Goal: Transaction & Acquisition: Purchase product/service

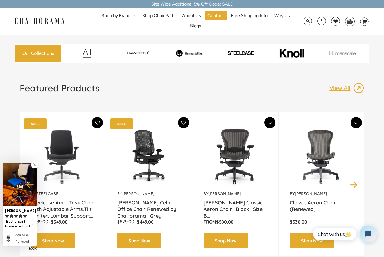
click at [196, 56] on img at bounding box center [189, 53] width 49 height 7
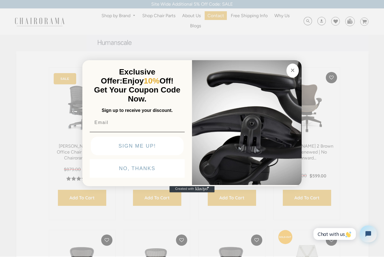
scroll to position [126, 0]
type input "twerps_hone1m@icloud.com"
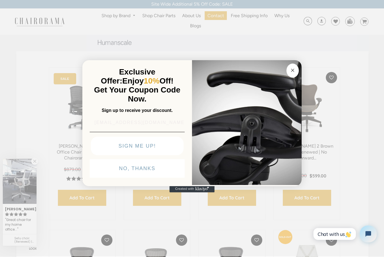
click at [164, 154] on button "SIGN ME UP!" at bounding box center [137, 146] width 93 height 19
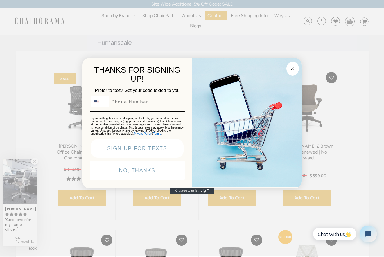
scroll to position [126, 0]
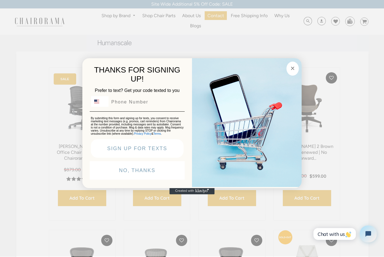
click at [157, 180] on button "NO, THANKS" at bounding box center [137, 170] width 95 height 19
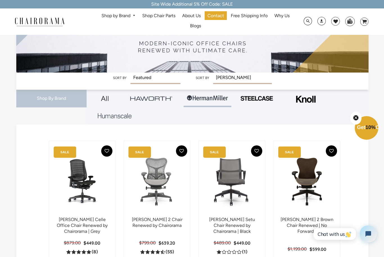
scroll to position [53, 0]
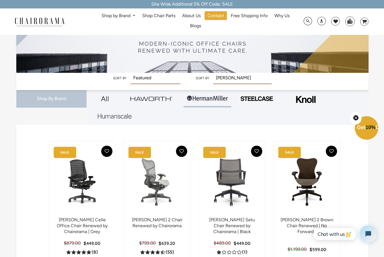
click at [159, 186] on img at bounding box center [157, 182] width 55 height 70
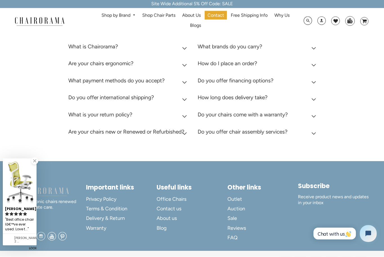
scroll to position [1320, 0]
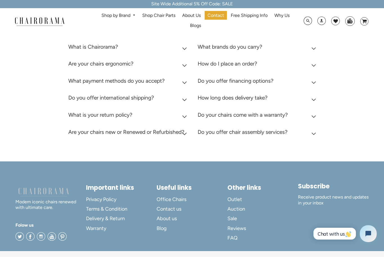
click at [186, 138] on summary "Are your chairs new or Renewed or Refurbished?" at bounding box center [128, 133] width 121 height 17
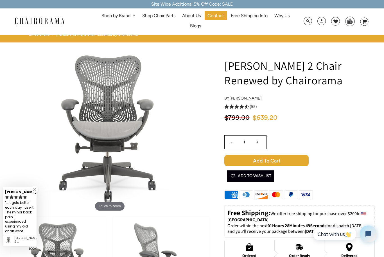
scroll to position [0, 0]
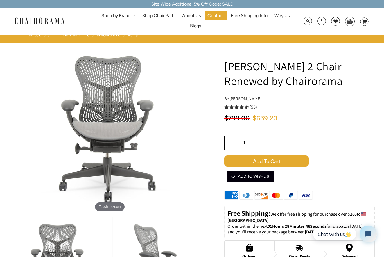
click at [340, 75] on h1 "[PERSON_NAME] 2 Chair Renewed by Chairorama" at bounding box center [299, 73] width 150 height 29
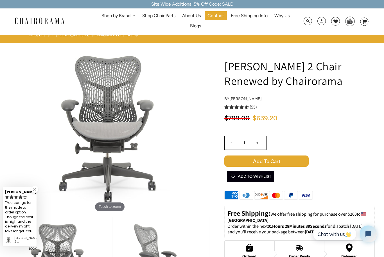
click at [123, 15] on link "Shop by Brand" at bounding box center [119, 16] width 40 height 9
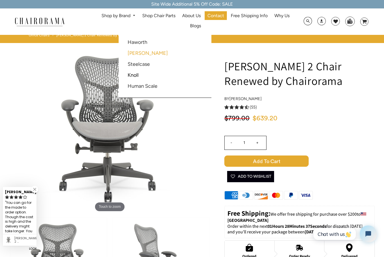
click at [158, 53] on link "[PERSON_NAME]" at bounding box center [148, 53] width 40 height 6
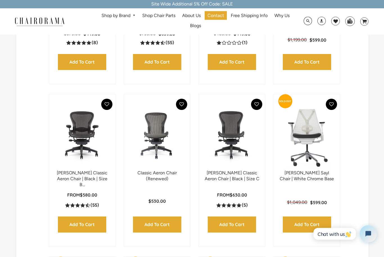
scroll to position [263, 0]
click at [237, 148] on img at bounding box center [231, 135] width 55 height 70
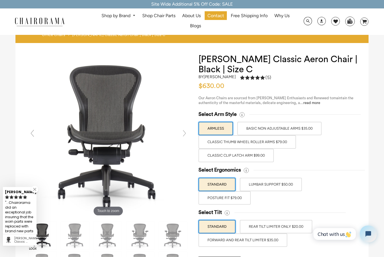
click at [263, 156] on label "Classic Clip Latch Arm $99.00" at bounding box center [235, 155] width 75 height 13
click at [0, 0] on input "Classic Clip Latch Arm $99.00" at bounding box center [0, 0] width 0 height 0
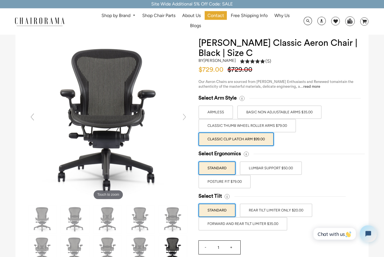
scroll to position [16, 0]
click at [244, 182] on label "POSTURE FIT $79.00" at bounding box center [224, 181] width 52 height 13
click at [0, 0] on input "POSTURE FIT $79.00" at bounding box center [0, 0] width 0 height 0
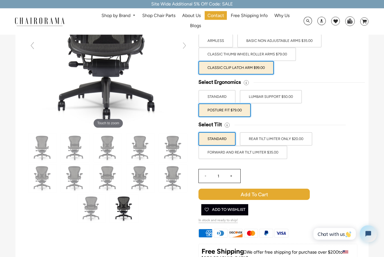
scroll to position [88, 0]
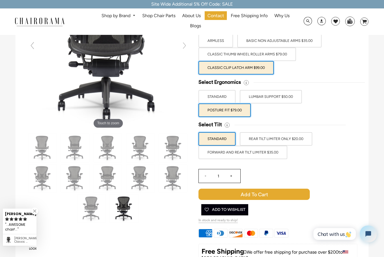
click at [276, 156] on label "FORWARD AND REAR TILT LIMITER $35.00" at bounding box center [242, 152] width 89 height 13
click at [0, 0] on input "FORWARD AND REAR TILT LIMITER $35.00" at bounding box center [0, 0] width 0 height 0
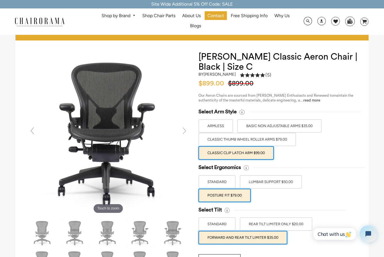
scroll to position [0, 0]
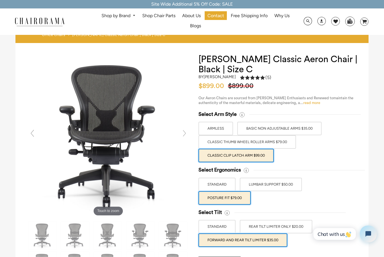
click at [312, 103] on link "read more" at bounding box center [311, 103] width 17 height 4
